Goal: Task Accomplishment & Management: Manage account settings

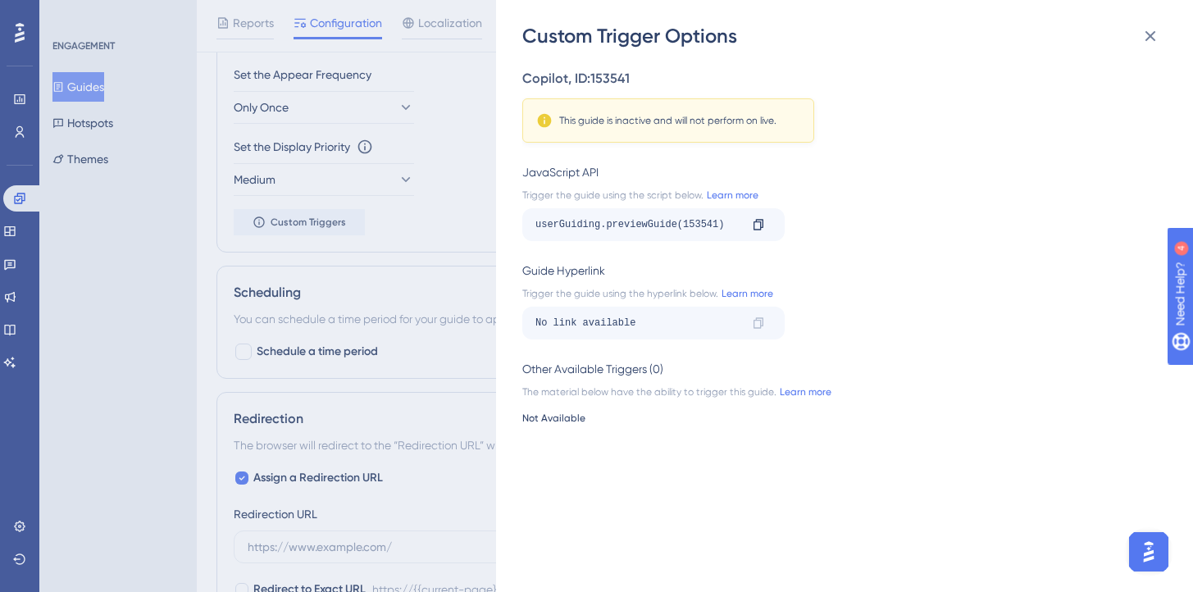
scroll to position [823, 0]
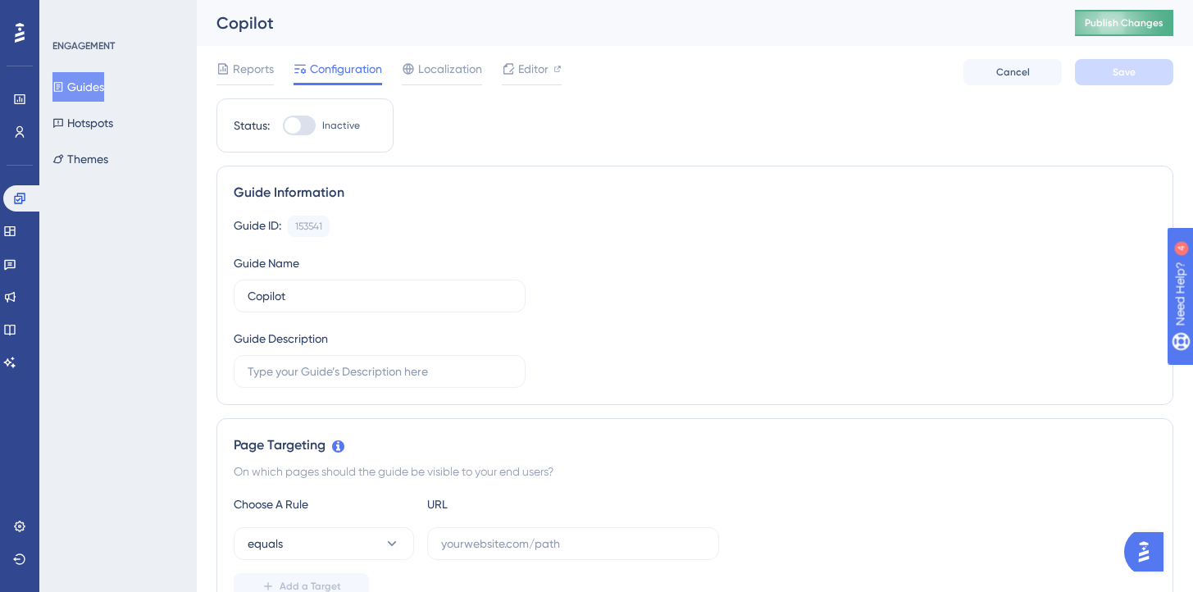
click at [1120, 29] on span "Publish Changes" at bounding box center [1123, 22] width 79 height 13
click at [97, 83] on button "Guides" at bounding box center [78, 87] width 52 height 30
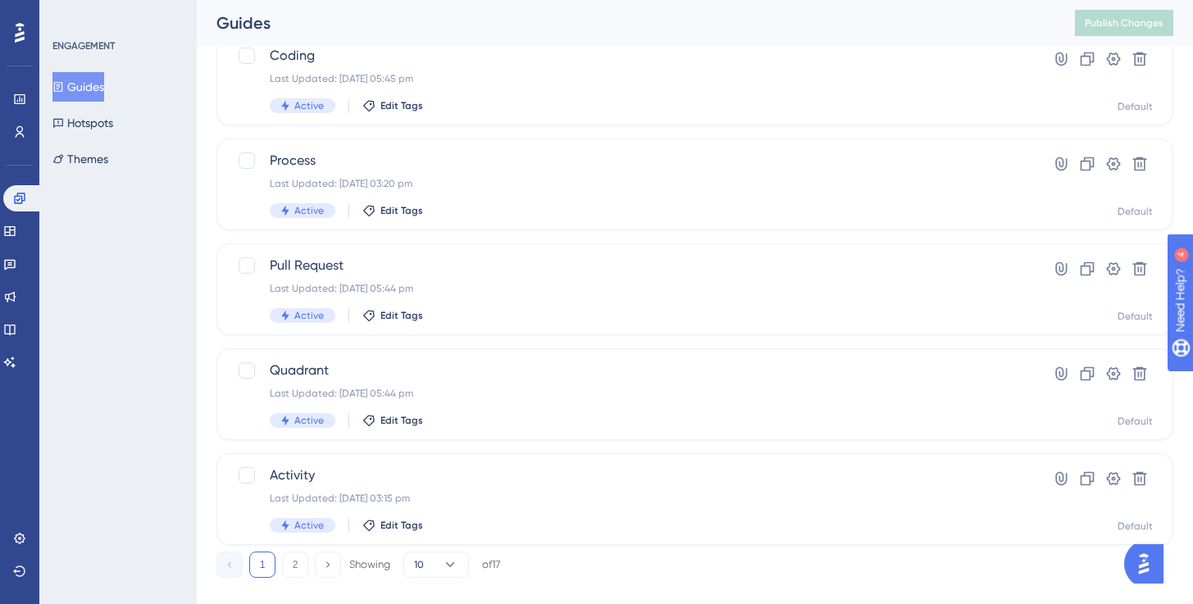
scroll to position [668, 0]
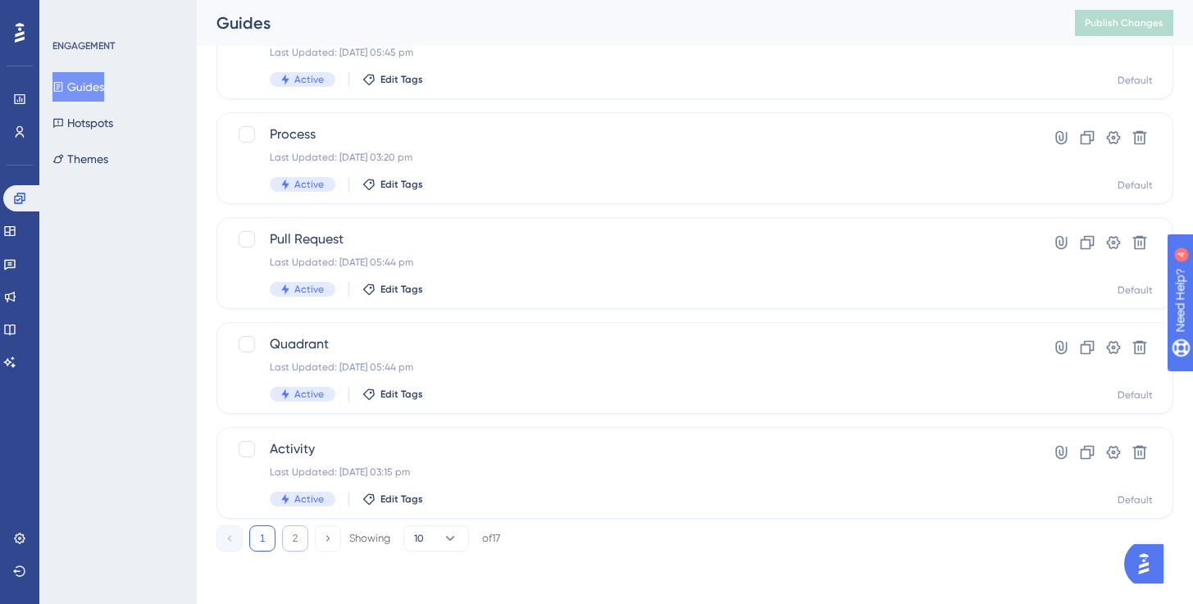
click at [284, 534] on button "2" at bounding box center [295, 538] width 26 height 26
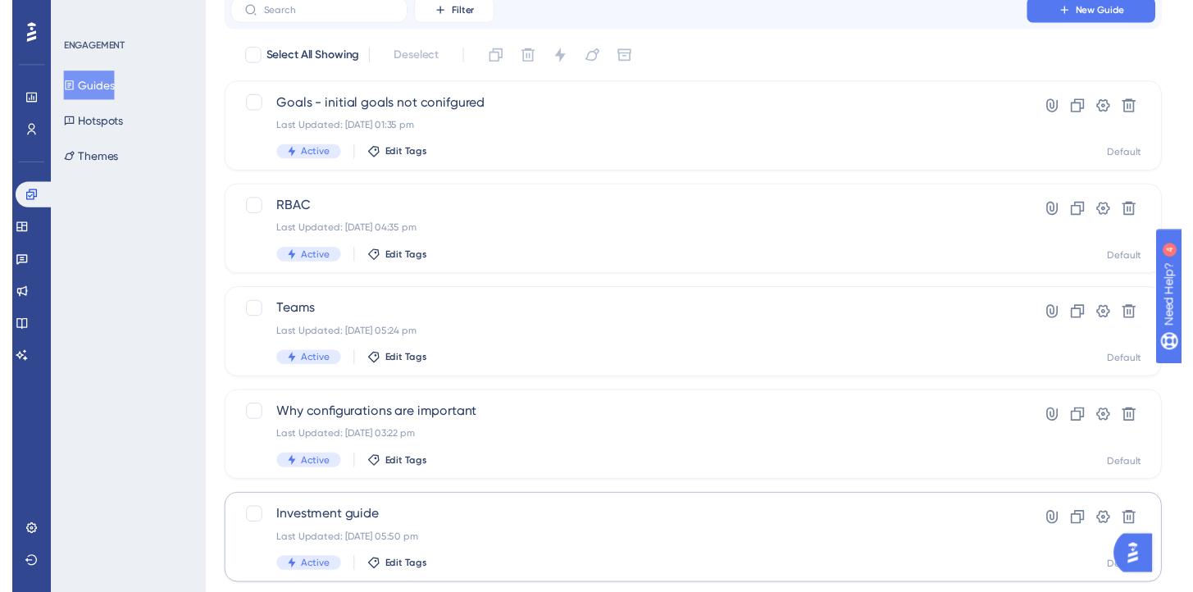
scroll to position [0, 0]
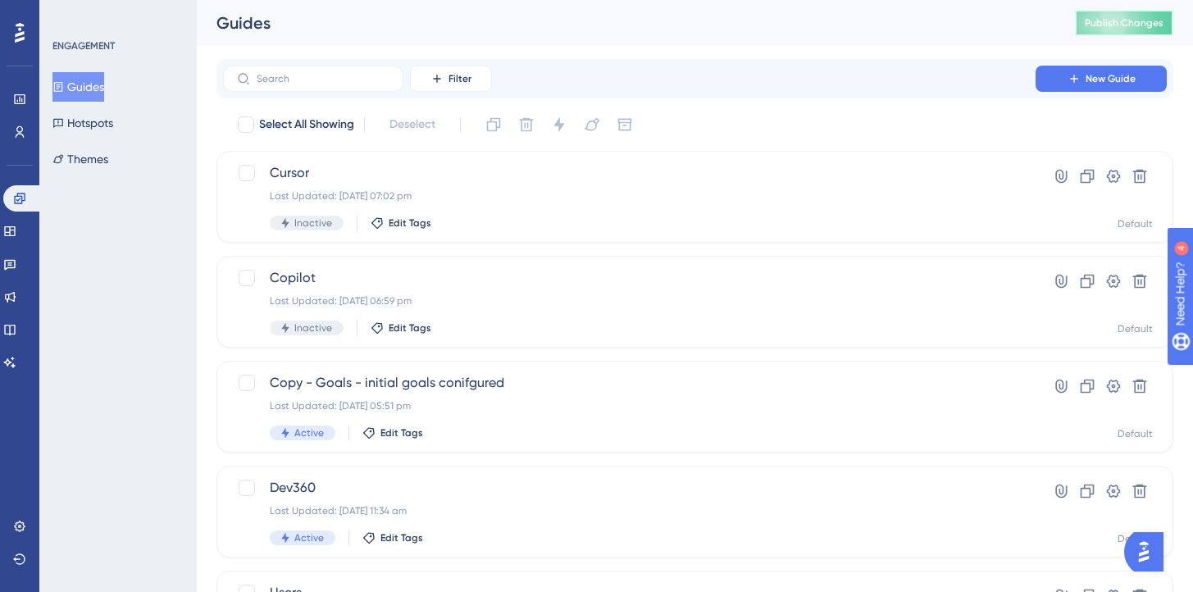
click at [1108, 19] on span "Publish Changes" at bounding box center [1123, 22] width 79 height 13
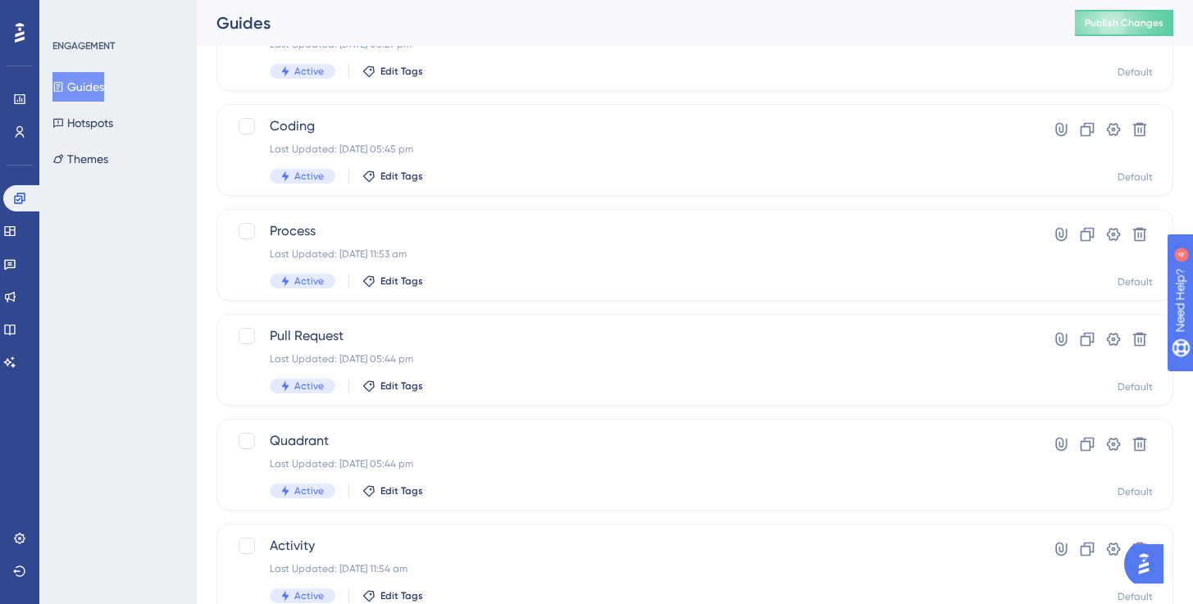
scroll to position [668, 0]
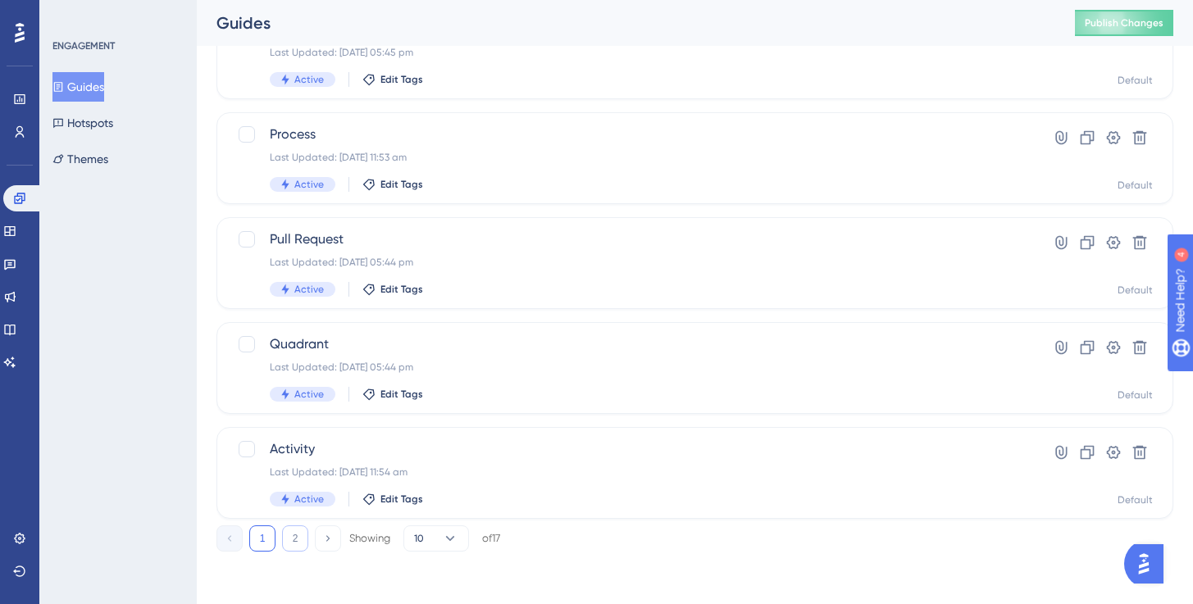
click at [298, 539] on button "2" at bounding box center [295, 538] width 26 height 26
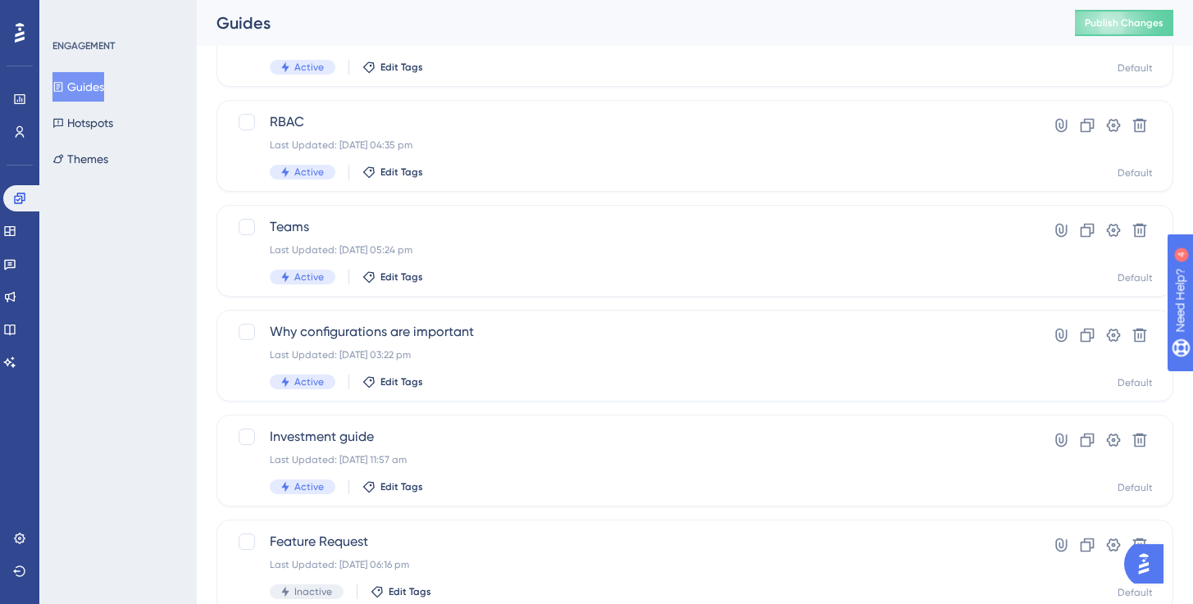
scroll to position [153, 0]
click at [375, 470] on div "Investment guide Last Updated: [DATE] 11:57 am Active Edit Tags" at bounding box center [629, 463] width 719 height 67
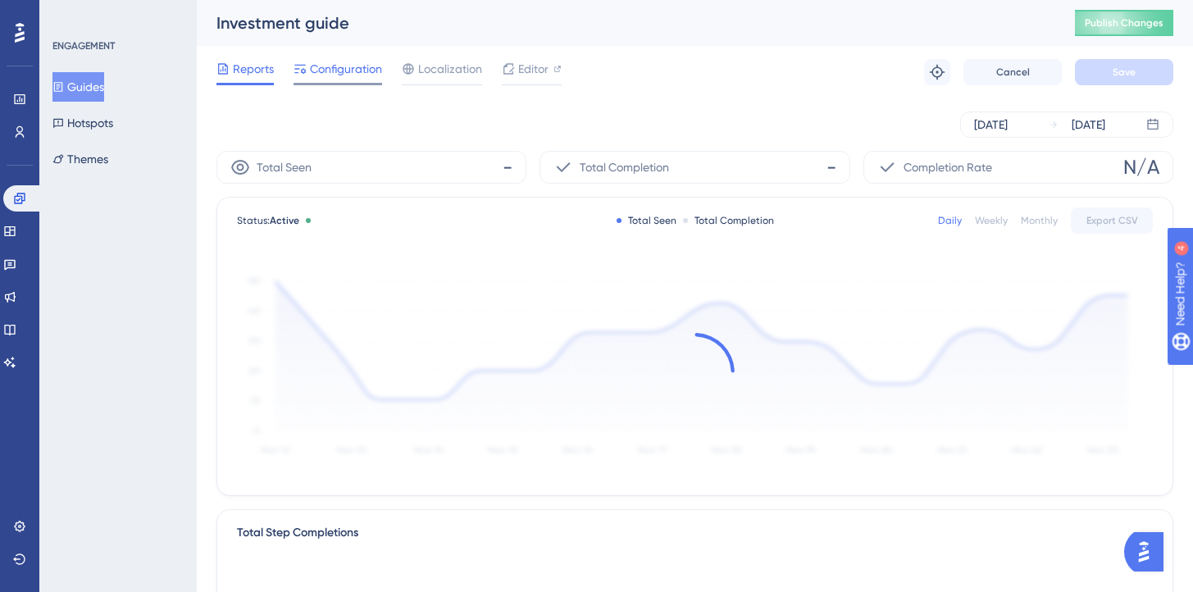
click at [353, 76] on span "Configuration" at bounding box center [346, 69] width 72 height 20
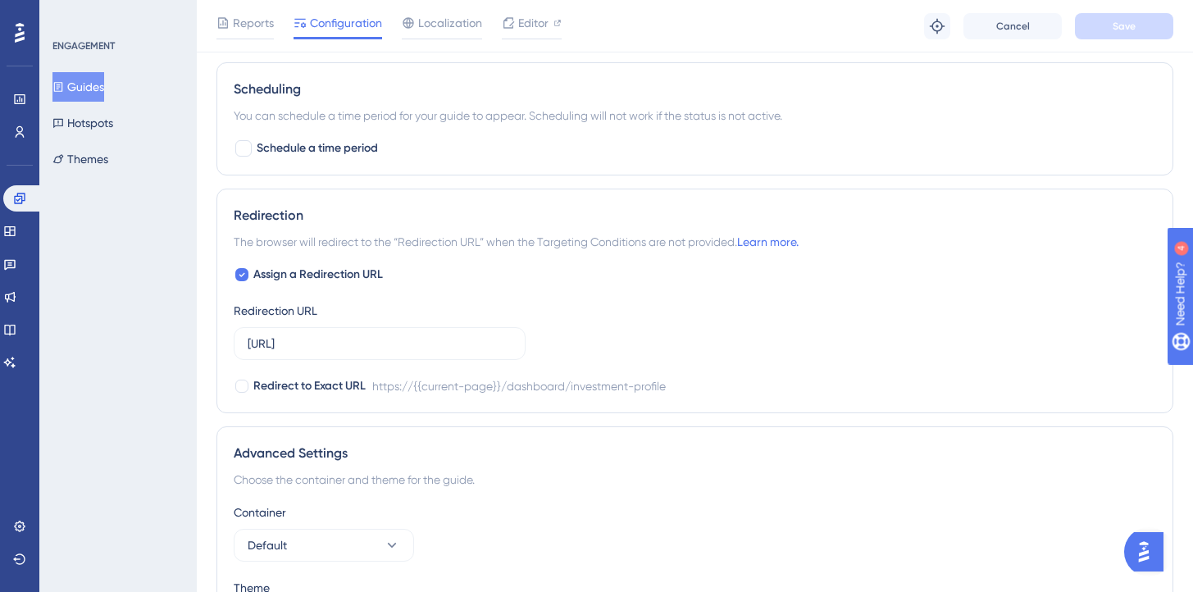
scroll to position [969, 0]
click at [284, 389] on span "Redirect to Exact URL" at bounding box center [309, 388] width 112 height 20
checkbox input "true"
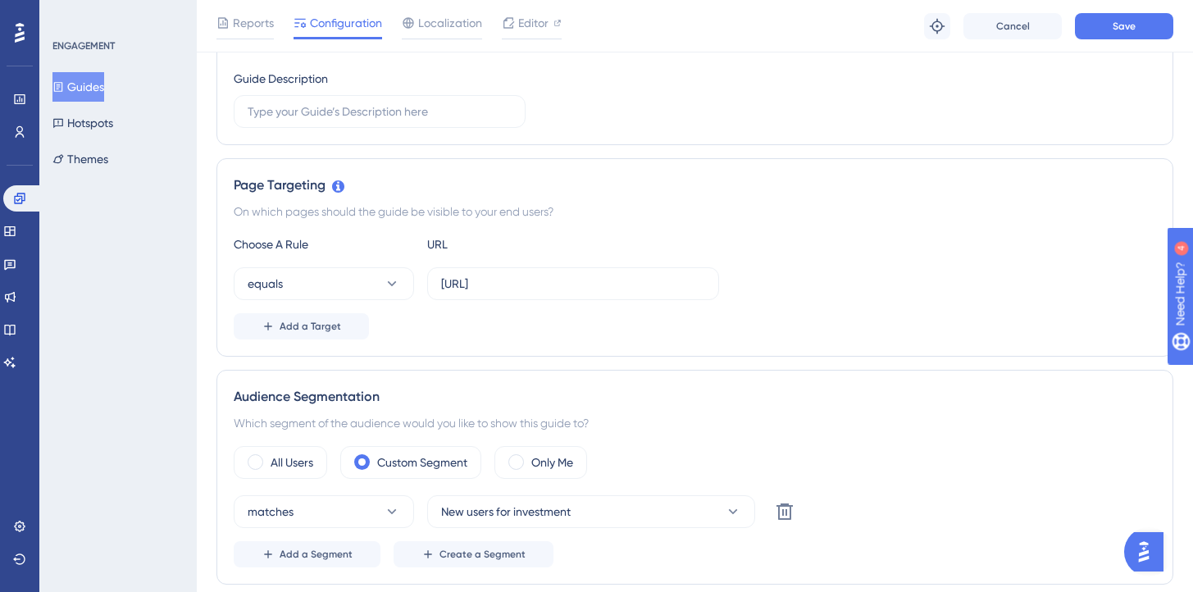
scroll to position [0, 0]
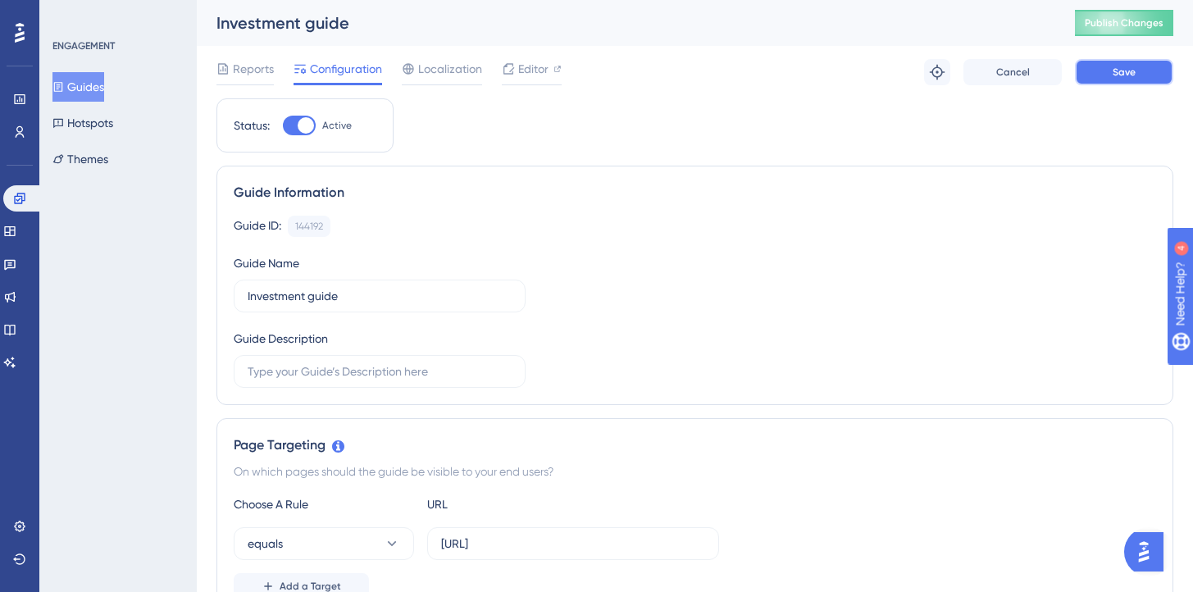
click at [1110, 72] on button "Save" at bounding box center [1124, 72] width 98 height 26
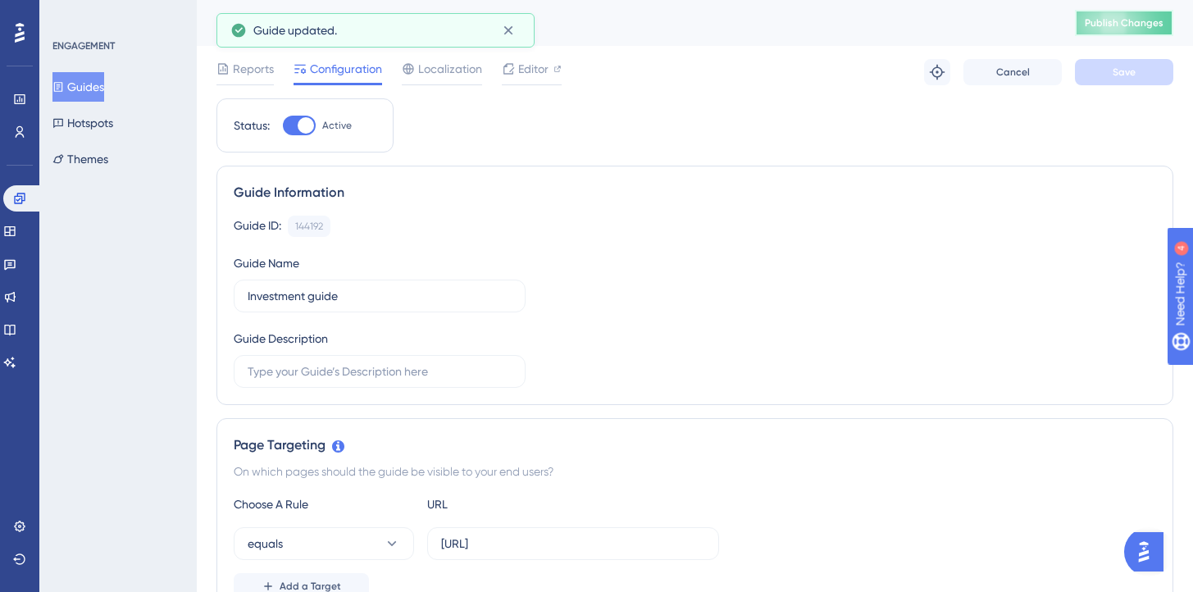
click at [1134, 26] on span "Publish Changes" at bounding box center [1123, 22] width 79 height 13
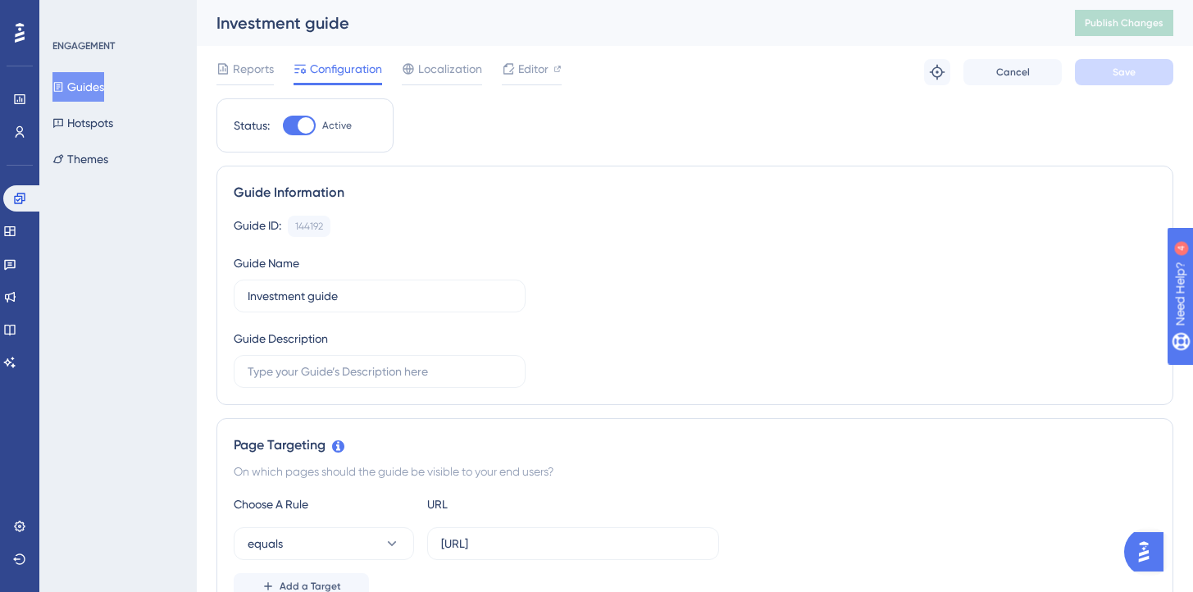
click at [525, 263] on div "Guide ID: 144192 Copy Guide Name Investment guide Guide Description" at bounding box center [695, 302] width 922 height 172
click at [1134, 26] on span "Publish Changes" at bounding box center [1123, 22] width 79 height 13
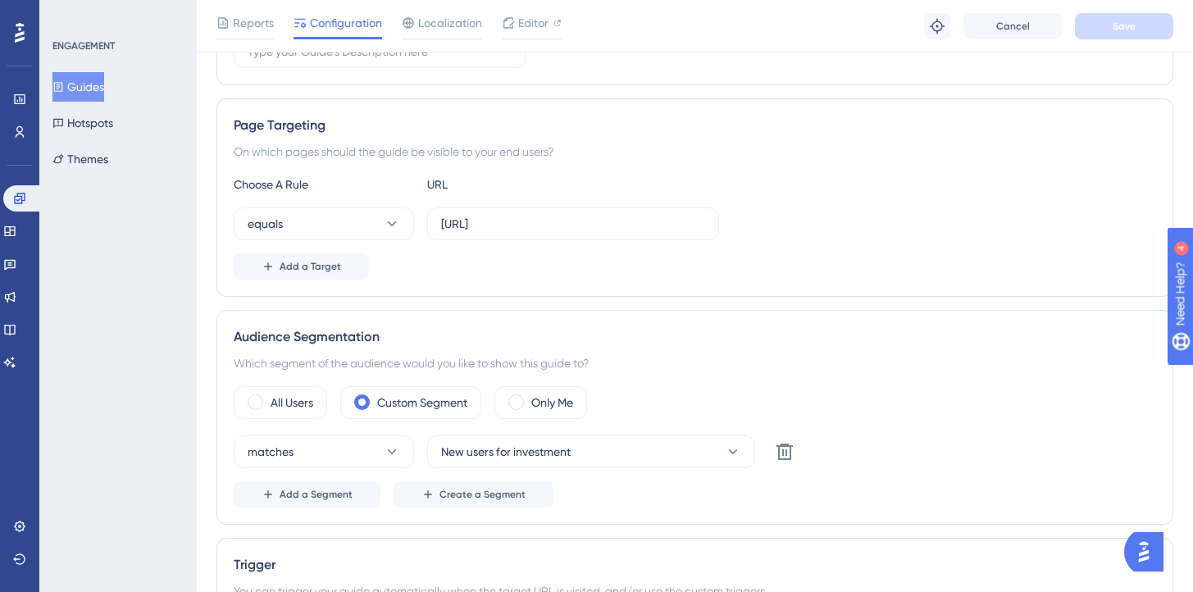
scroll to position [325, 0]
click at [476, 224] on input "[URL]" at bounding box center [573, 225] width 264 height 18
click at [466, 223] on input "[URL]" at bounding box center [573, 225] width 264 height 18
click at [467, 221] on input "[URL]" at bounding box center [573, 225] width 264 height 18
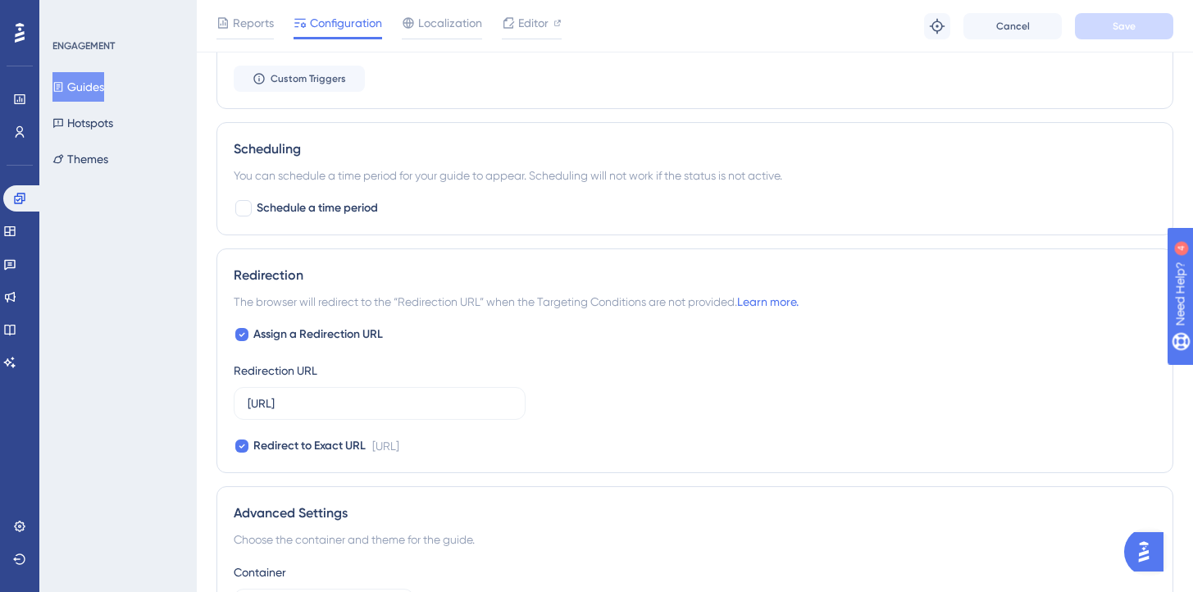
scroll to position [907, 0]
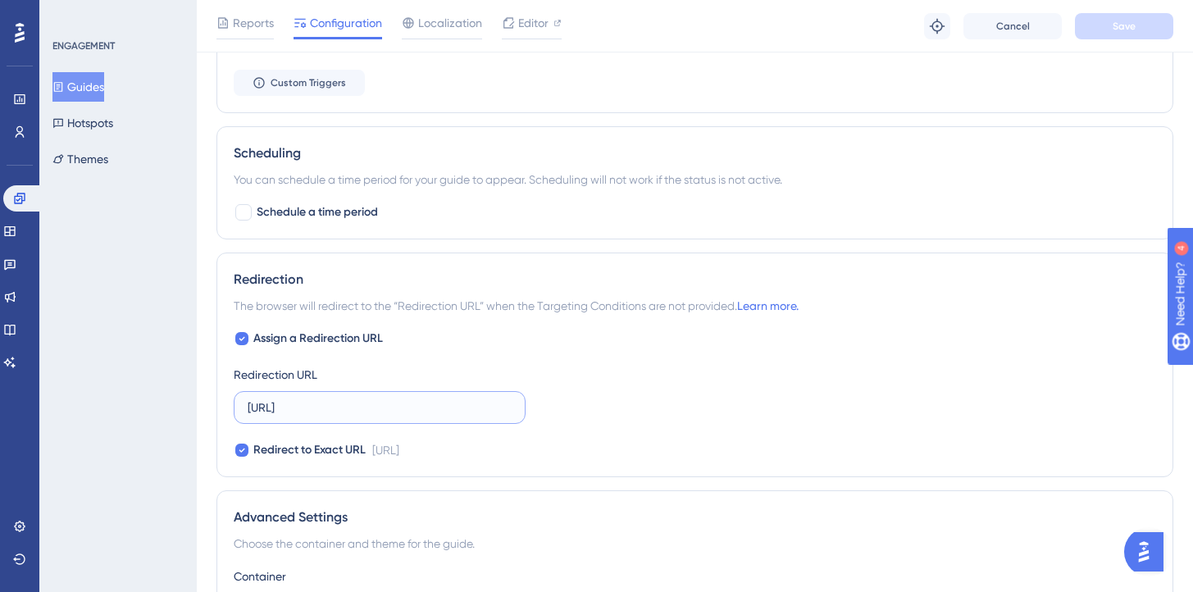
click at [363, 401] on input "[URL]" at bounding box center [380, 407] width 264 height 18
click at [462, 316] on div "Redirection The browser will redirect to the “Redirection URL” when the Targeti…" at bounding box center [694, 364] width 957 height 225
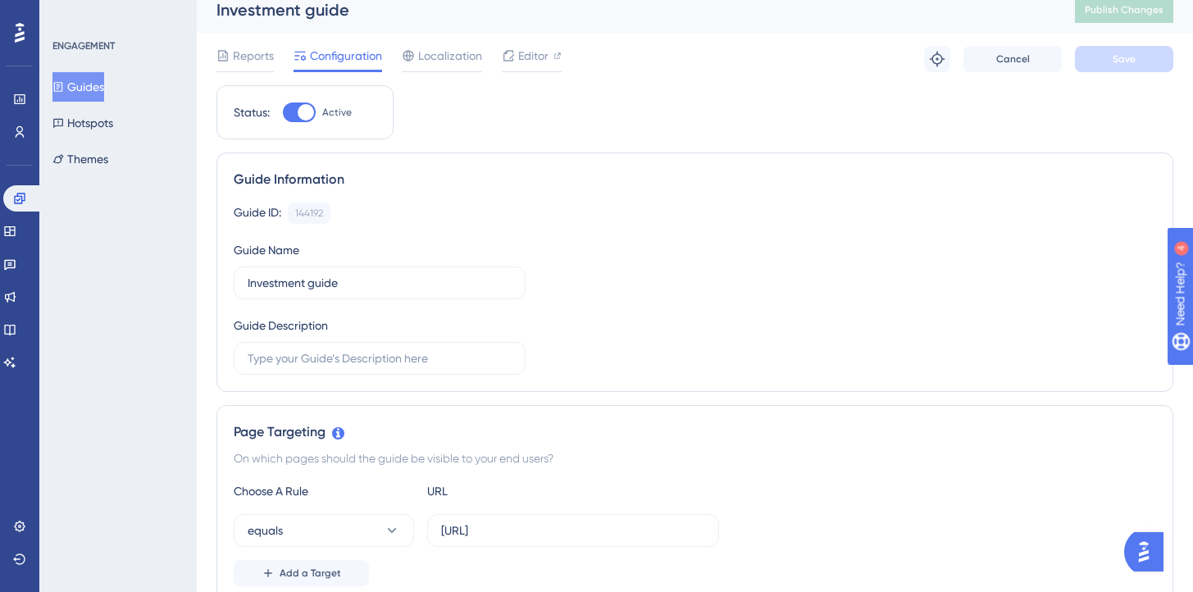
scroll to position [0, 0]
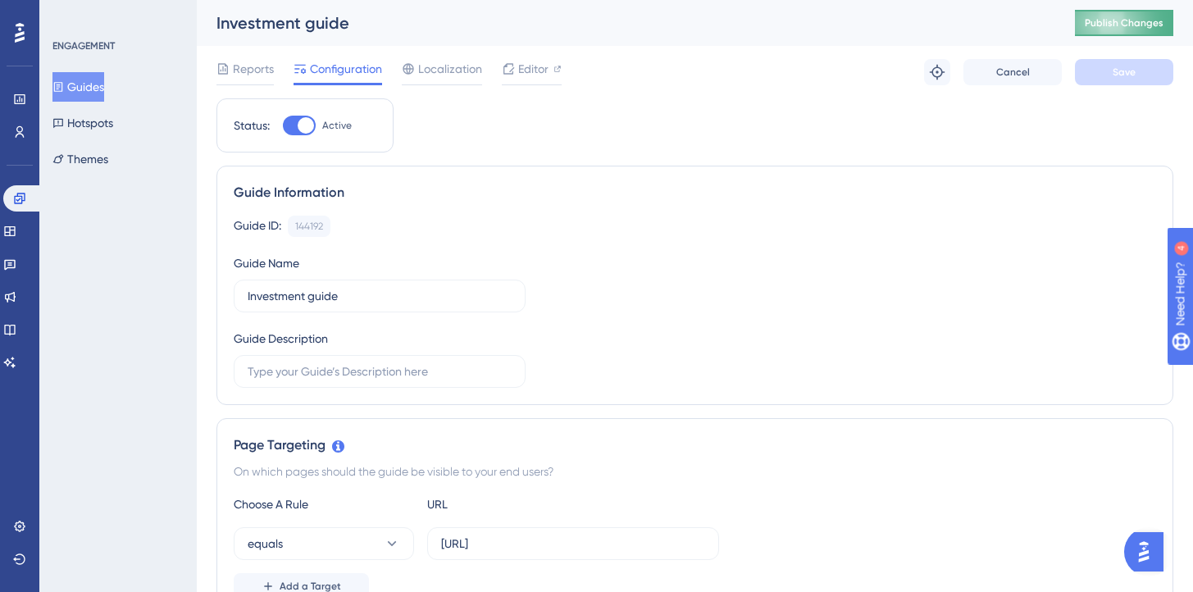
click at [1111, 16] on span "Publish Changes" at bounding box center [1123, 22] width 79 height 13
click at [1116, 26] on button "Publish Changes" at bounding box center [1124, 23] width 98 height 26
